Goal: Task Accomplishment & Management: Complete application form

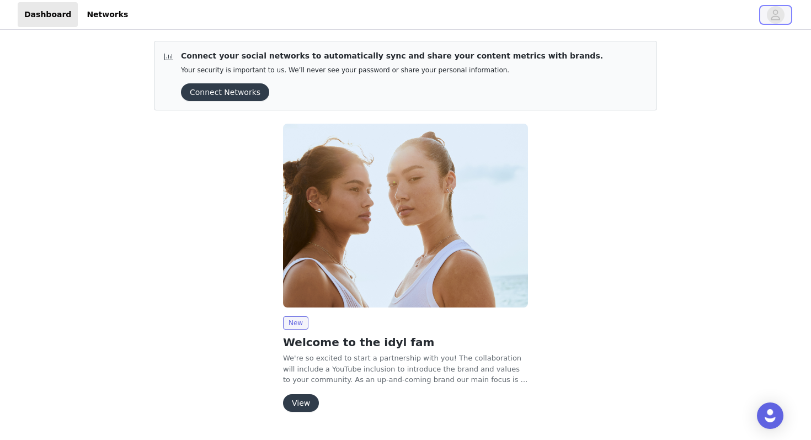
click at [773, 16] on icon "avatar" at bounding box center [775, 14] width 9 height 10
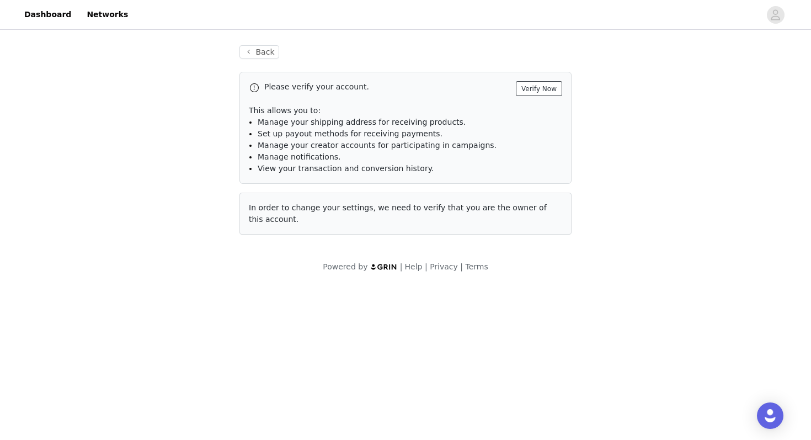
click at [537, 88] on button "Verify Now" at bounding box center [539, 88] width 46 height 15
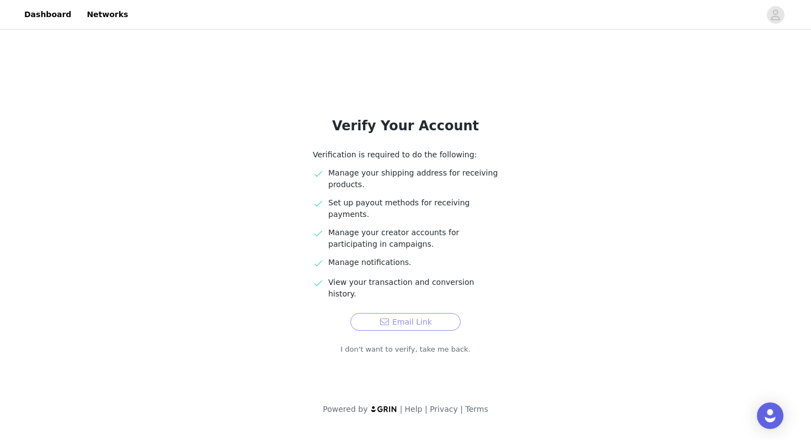
click at [419, 313] on button "Email Link" at bounding box center [405, 322] width 110 height 18
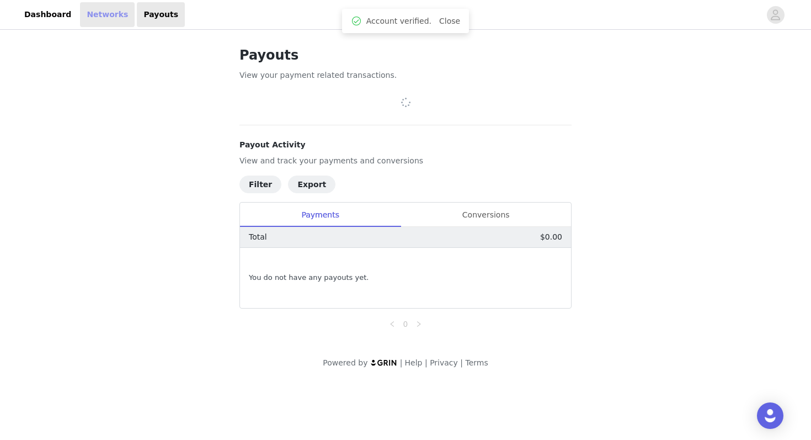
click at [100, 15] on link "Networks" at bounding box center [107, 14] width 55 height 25
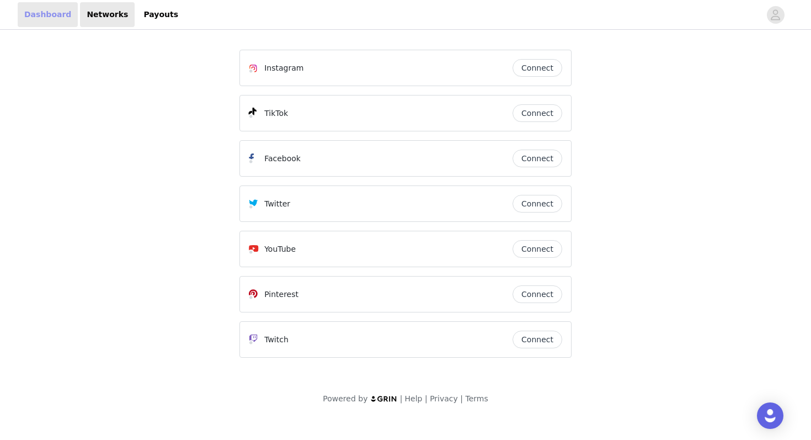
click at [44, 13] on link "Dashboard" at bounding box center [48, 14] width 60 height 25
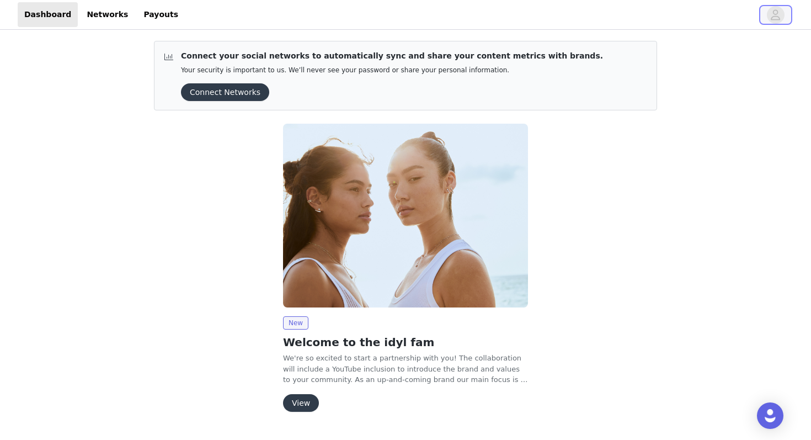
click at [784, 9] on button "button" at bounding box center [775, 15] width 31 height 18
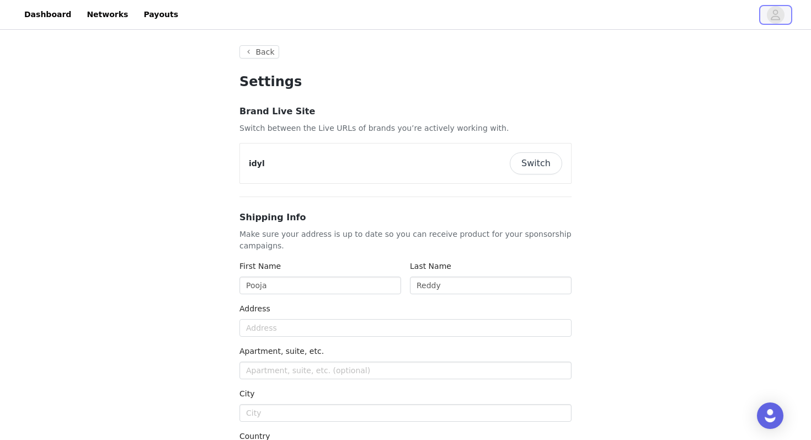
type input "+1 ([GEOGRAPHIC_DATA])"
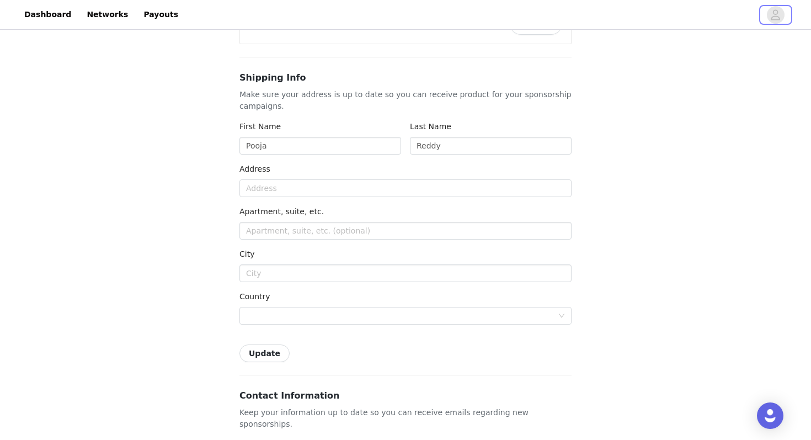
scroll to position [138, 0]
click at [439, 145] on input "Reddy" at bounding box center [491, 148] width 162 height 18
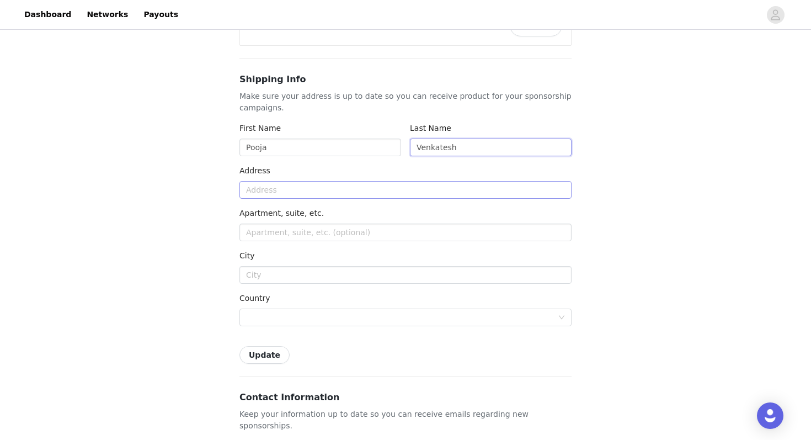
type input "Venkatesh"
click at [328, 191] on input "text" at bounding box center [406, 190] width 332 height 18
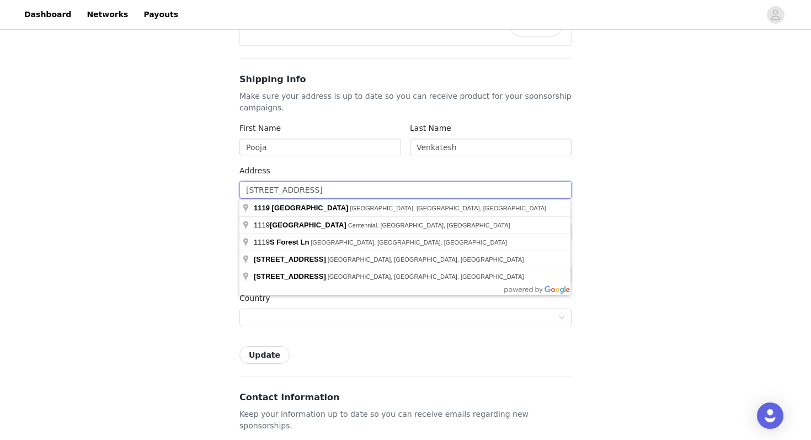
type input "[STREET_ADDRESS]"
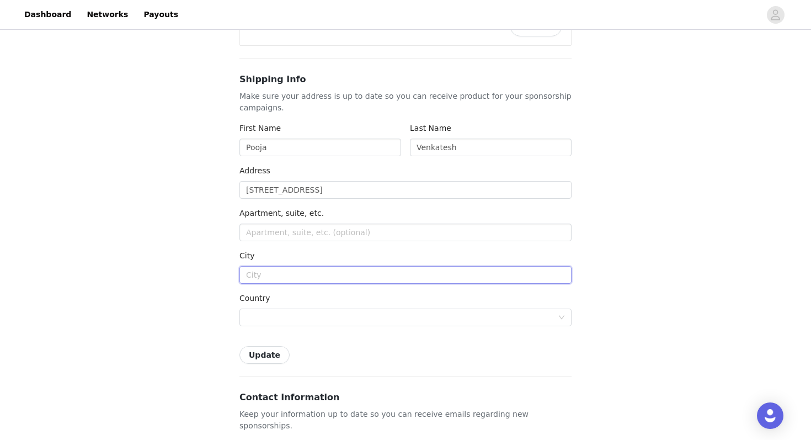
click at [283, 278] on input "text" at bounding box center [406, 275] width 332 height 18
type input "[GEOGRAPHIC_DATA]"
click at [262, 316] on div at bounding box center [402, 317] width 312 height 17
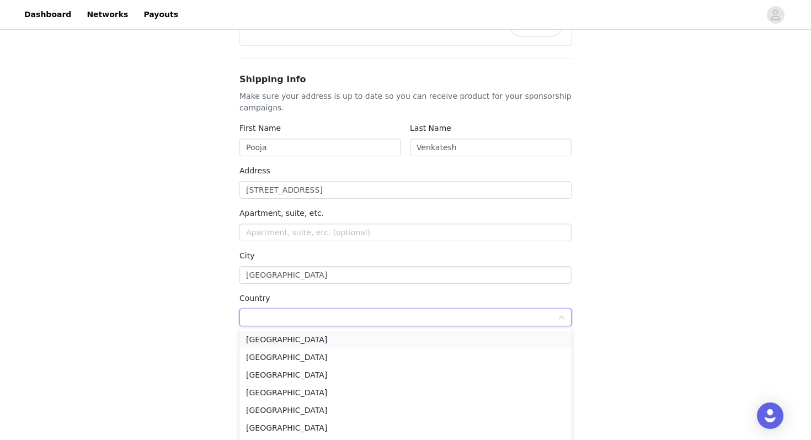
click at [270, 339] on li "[GEOGRAPHIC_DATA]" at bounding box center [406, 340] width 332 height 18
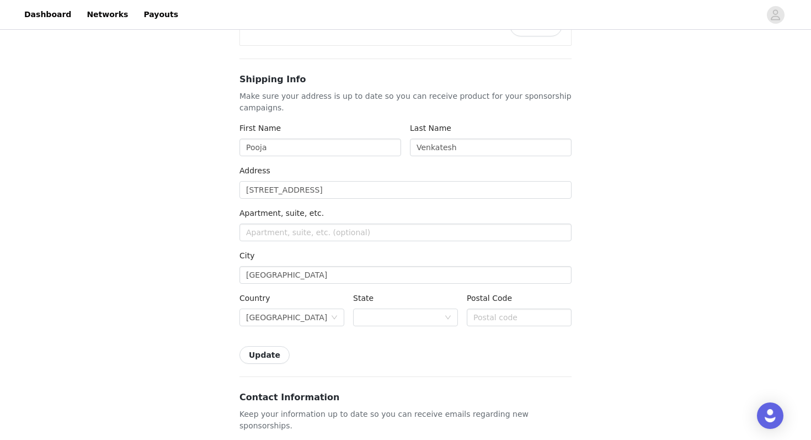
click at [270, 351] on button "Update" at bounding box center [265, 355] width 50 height 18
click at [522, 311] on input "text" at bounding box center [519, 317] width 105 height 18
type input "95391"
click at [475, 343] on div "Shipping Info Make sure your address is up to date so you can receive product f…" at bounding box center [406, 218] width 332 height 291
click at [437, 318] on div at bounding box center [402, 317] width 84 height 17
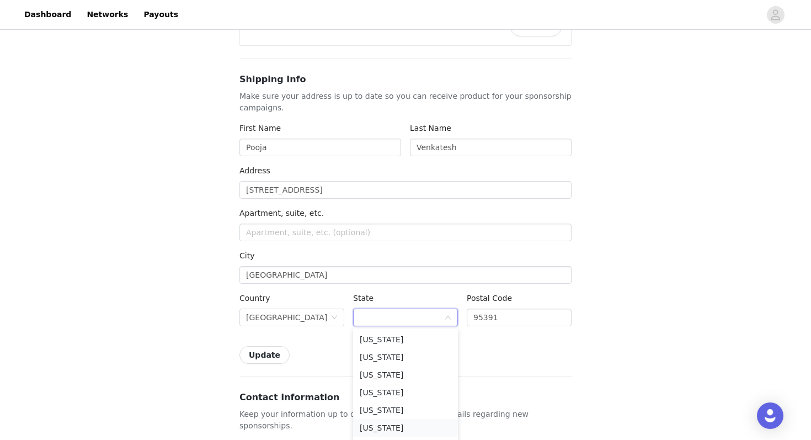
click at [394, 425] on li "[US_STATE]" at bounding box center [405, 428] width 105 height 18
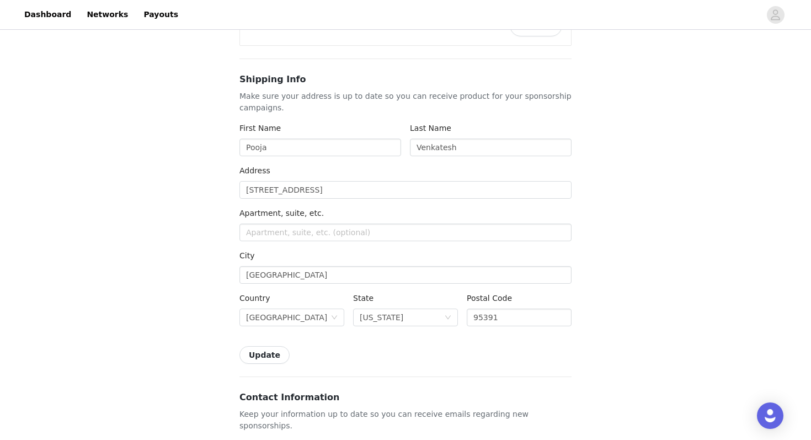
click at [265, 355] on button "Update" at bounding box center [265, 355] width 50 height 18
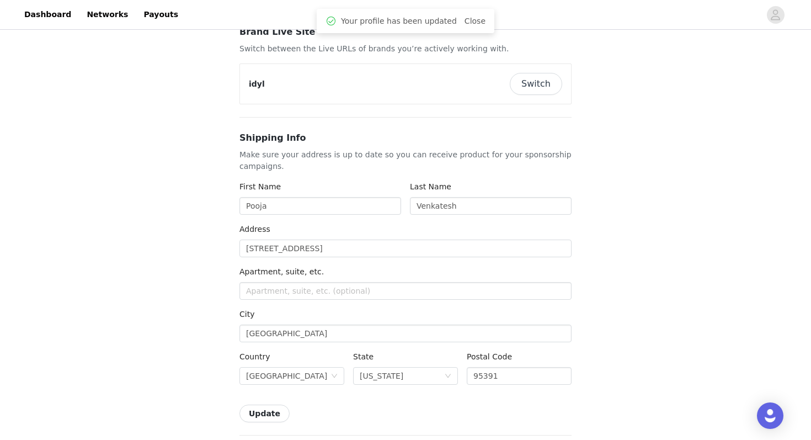
scroll to position [0, 0]
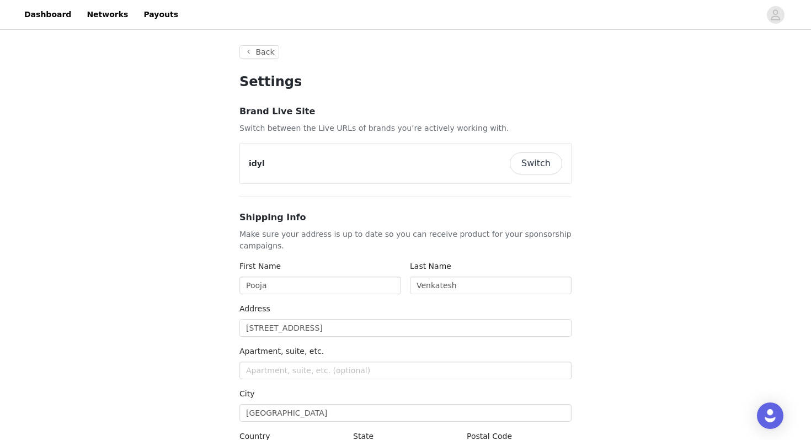
click at [539, 162] on button "Switch" at bounding box center [536, 163] width 52 height 22
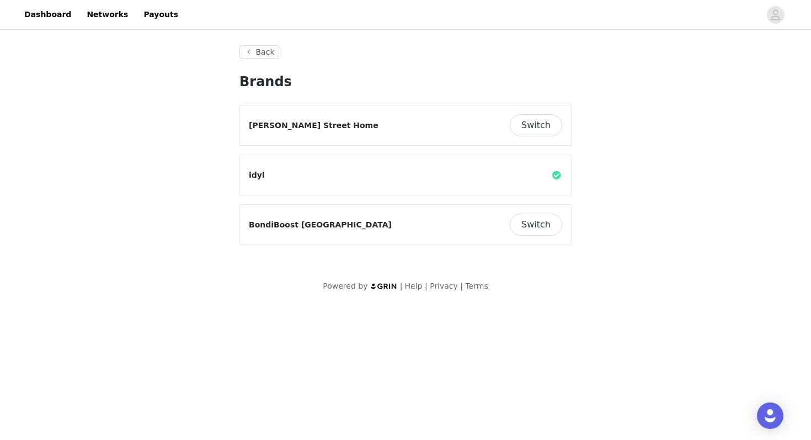
click at [262, 182] on div "idyl" at bounding box center [405, 175] width 313 height 22
click at [248, 51] on button "Back" at bounding box center [260, 51] width 40 height 13
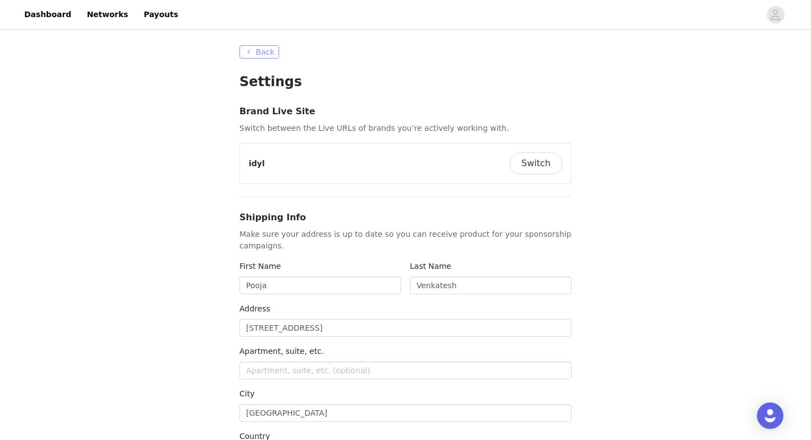
type input "+1 ([GEOGRAPHIC_DATA])"
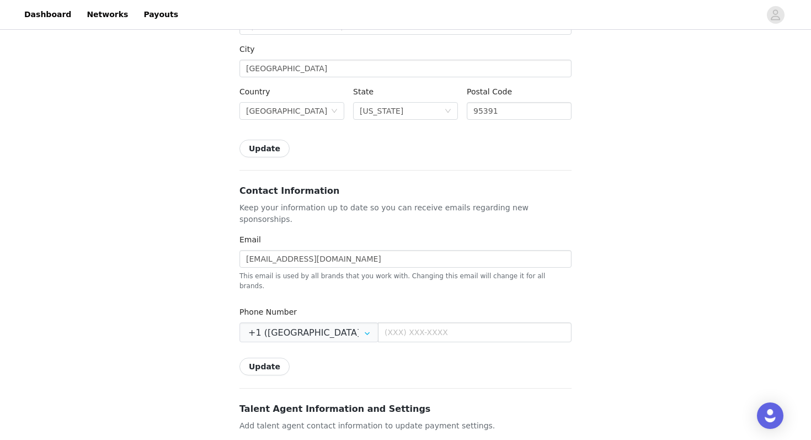
scroll to position [358, 0]
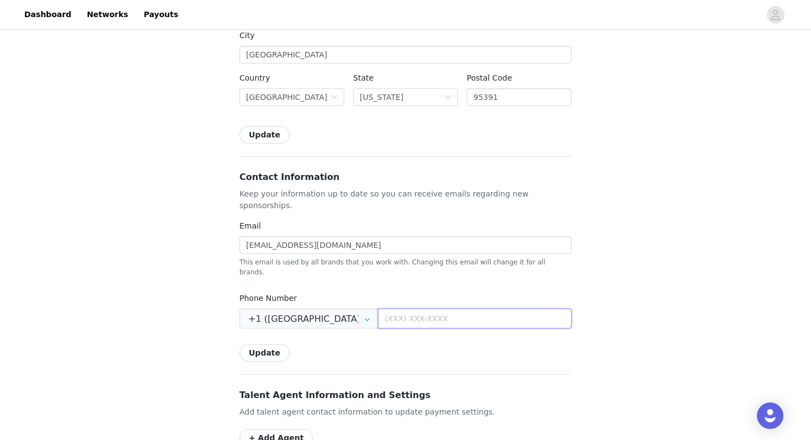
click at [403, 308] on input "text" at bounding box center [475, 318] width 194 height 20
type input "[PHONE_NUMBER]"
click at [413, 344] on div "Update" at bounding box center [406, 353] width 332 height 18
click at [262, 344] on button "Update" at bounding box center [265, 353] width 50 height 18
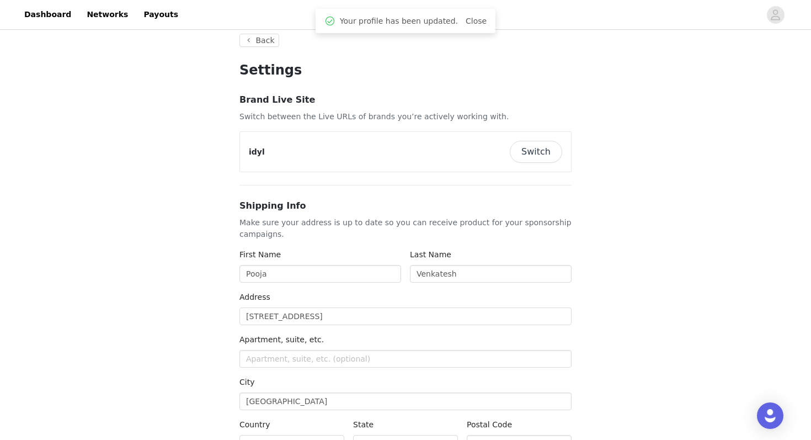
scroll to position [0, 0]
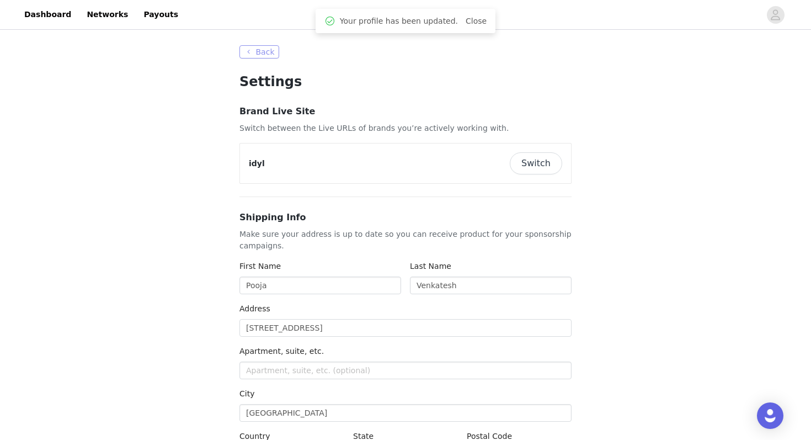
click at [265, 56] on button "Back" at bounding box center [260, 51] width 40 height 13
click at [261, 50] on button "Back" at bounding box center [260, 51] width 40 height 13
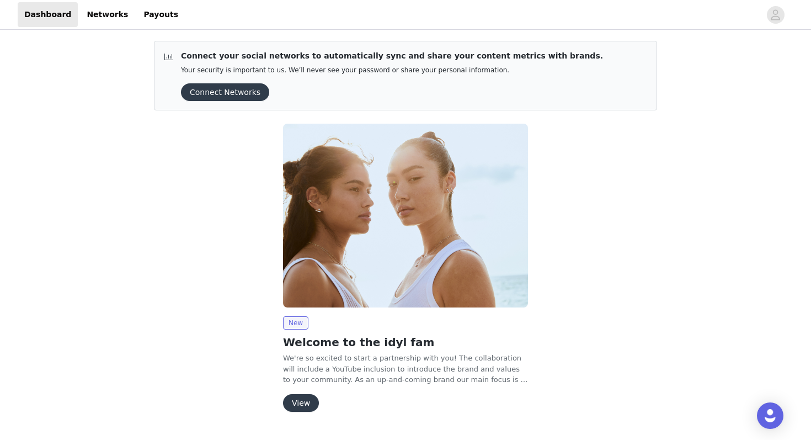
scroll to position [27, 0]
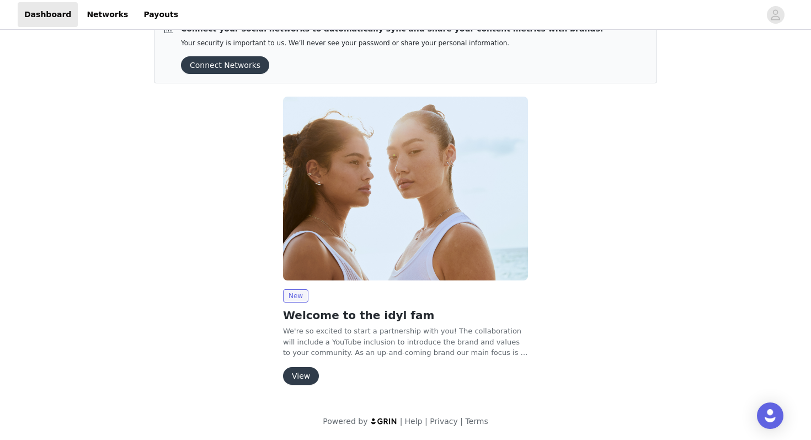
click at [299, 375] on button "View" at bounding box center [301, 376] width 36 height 18
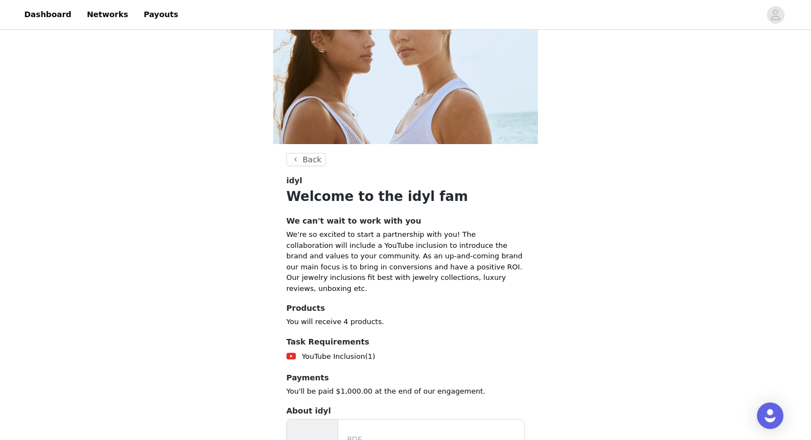
scroll to position [81, 0]
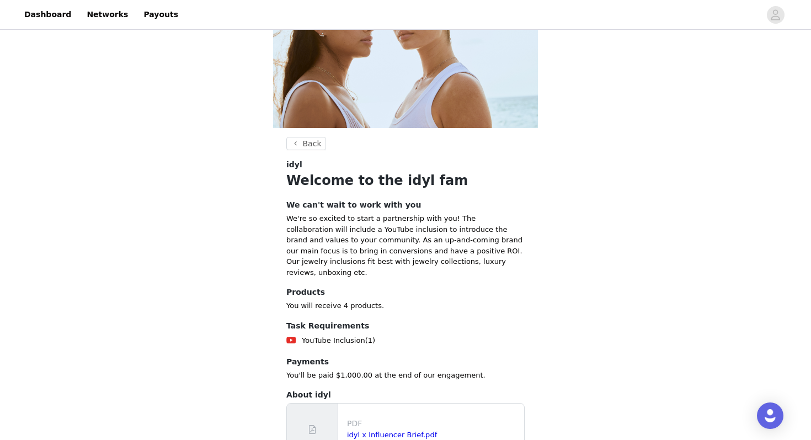
click at [372, 429] on div "idyl x Influencer Brief.pdf" at bounding box center [433, 434] width 173 height 11
click at [371, 430] on link "idyl x Influencer Brief.pdf" at bounding box center [392, 434] width 90 height 8
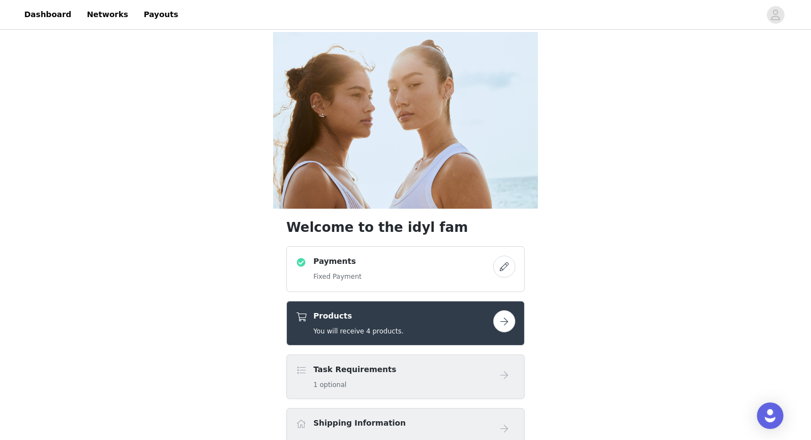
click at [508, 310] on button "button" at bounding box center [504, 321] width 22 height 22
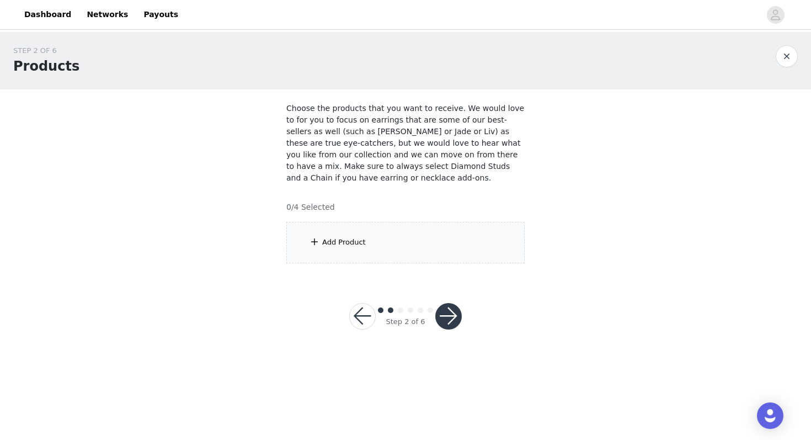
click at [364, 242] on div "Add Product" at bounding box center [405, 242] width 238 height 41
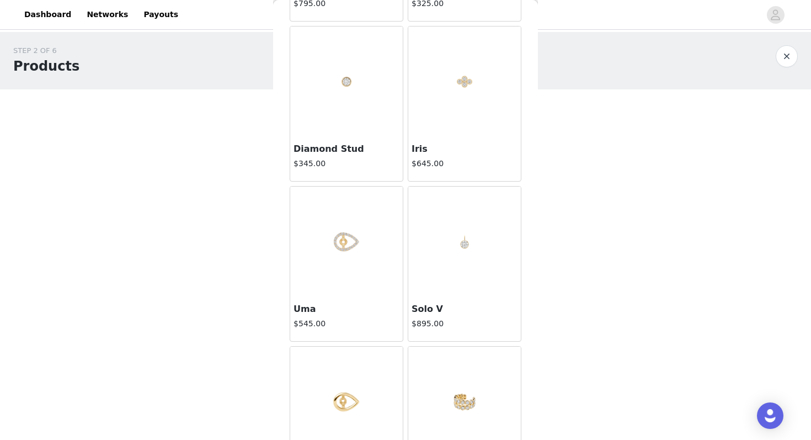
scroll to position [215, 0]
